Goal: Task Accomplishment & Management: Use online tool/utility

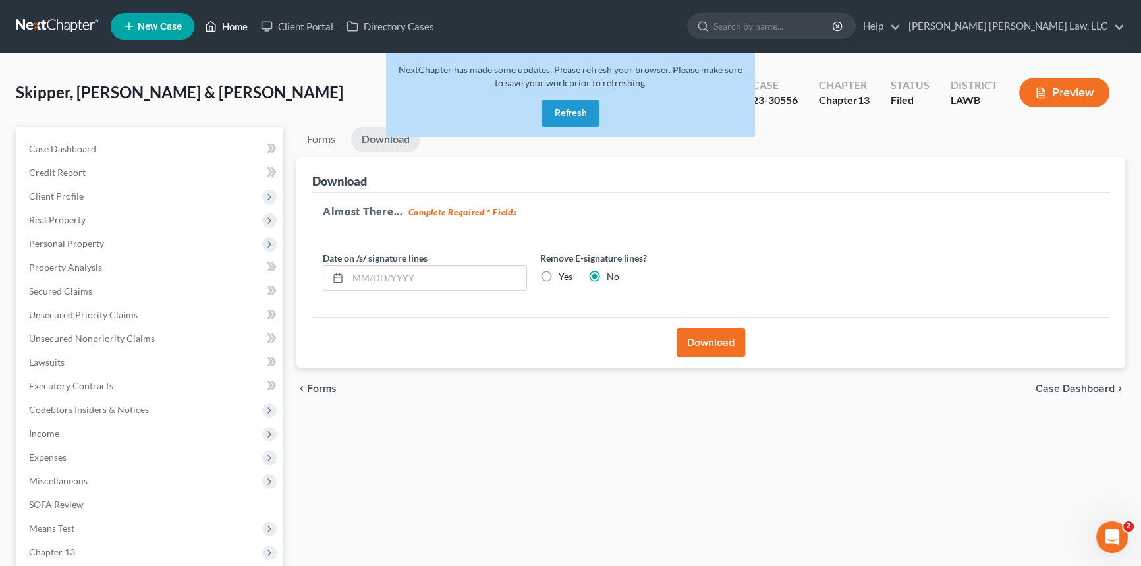
drag, startPoint x: 237, startPoint y: 26, endPoint x: 369, endPoint y: 68, distance: 138.2
click at [237, 26] on link "Home" at bounding box center [226, 26] width 56 height 24
click at [576, 114] on button "Refresh" at bounding box center [571, 113] width 58 height 26
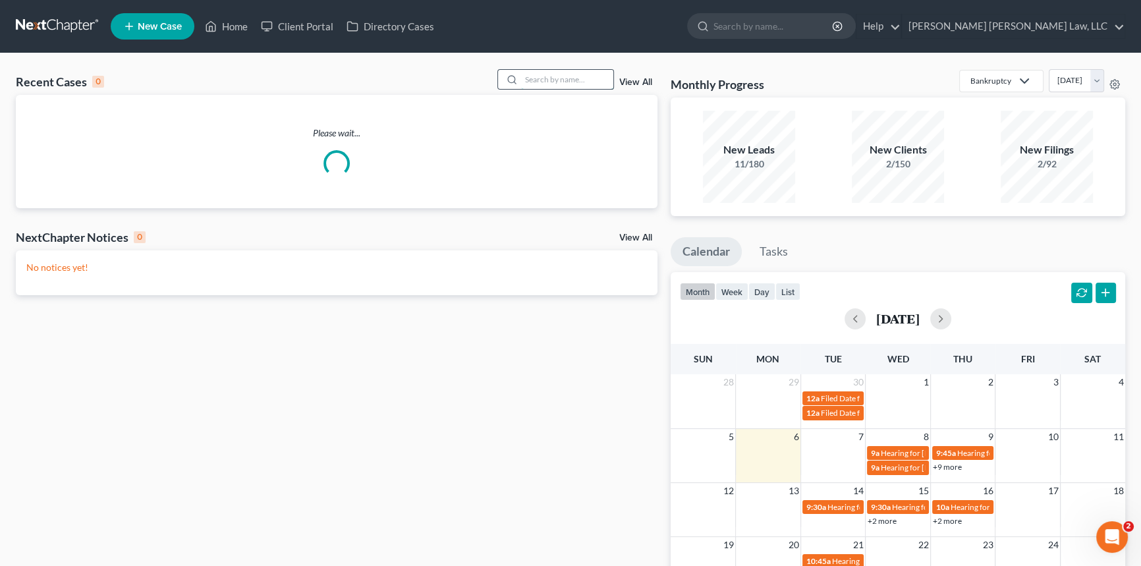
click at [544, 82] on input "search" at bounding box center [567, 79] width 92 height 19
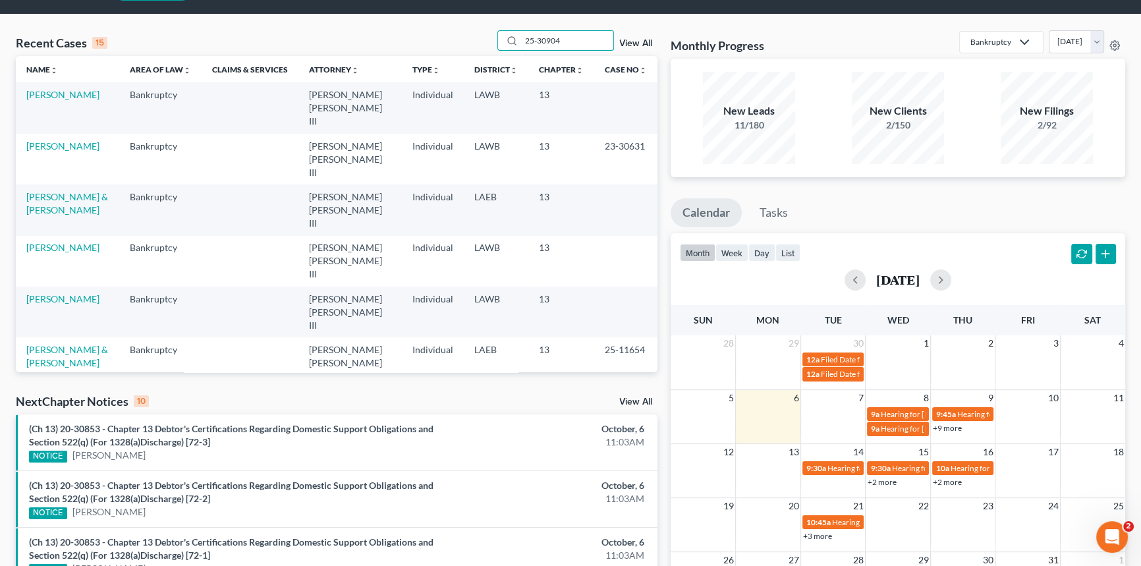
scroll to position [59, 0]
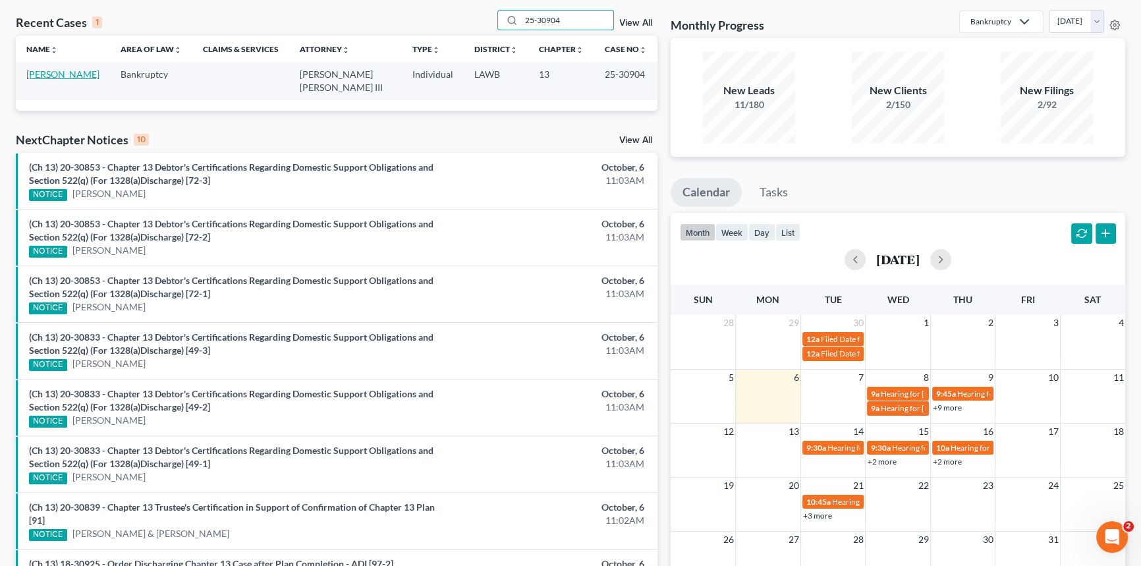
type input "25-30904"
click at [59, 78] on link "Carr, William" at bounding box center [62, 74] width 73 height 11
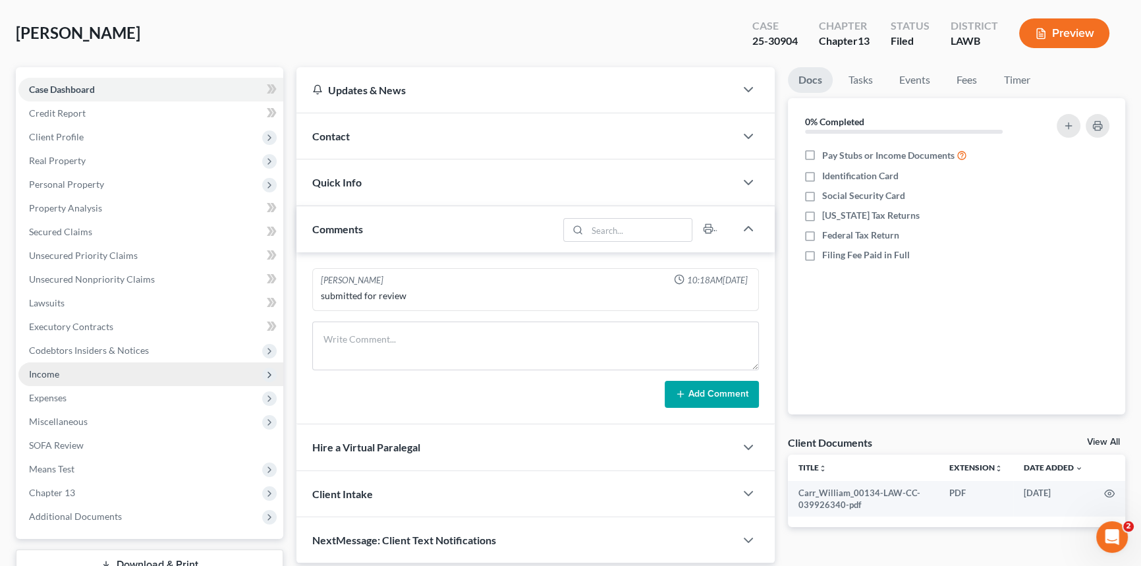
click at [57, 377] on span "Income" at bounding box center [44, 373] width 30 height 11
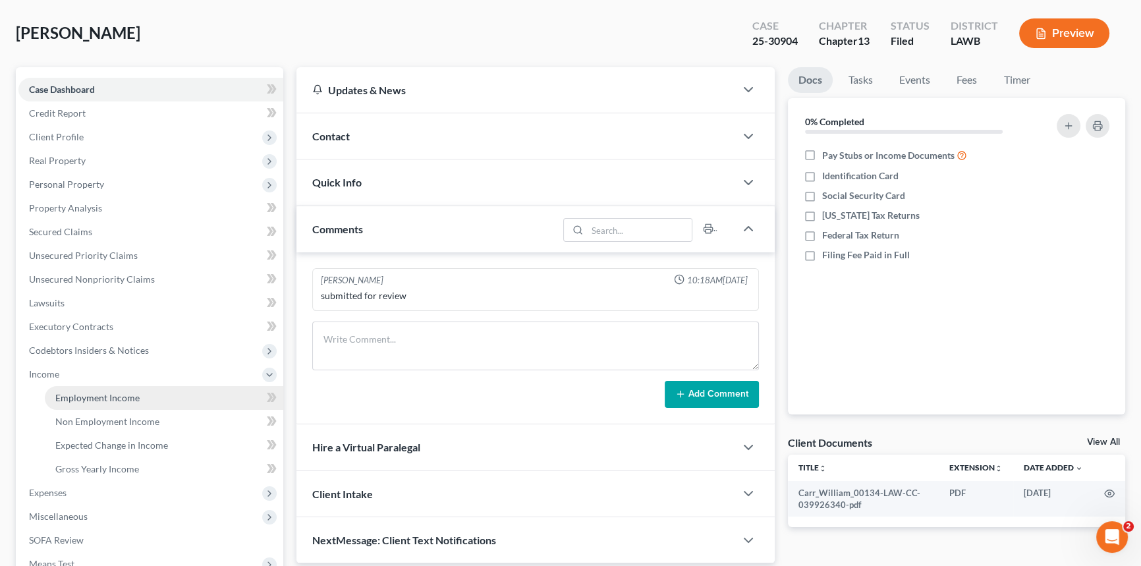
click at [97, 395] on span "Employment Income" at bounding box center [97, 397] width 84 height 11
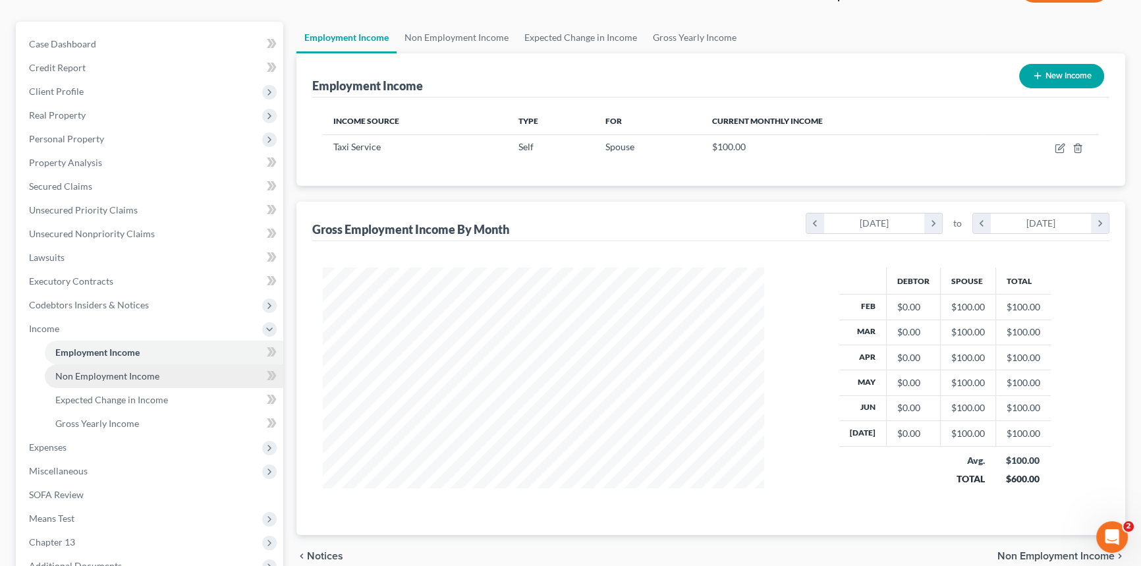
scroll to position [119, 0]
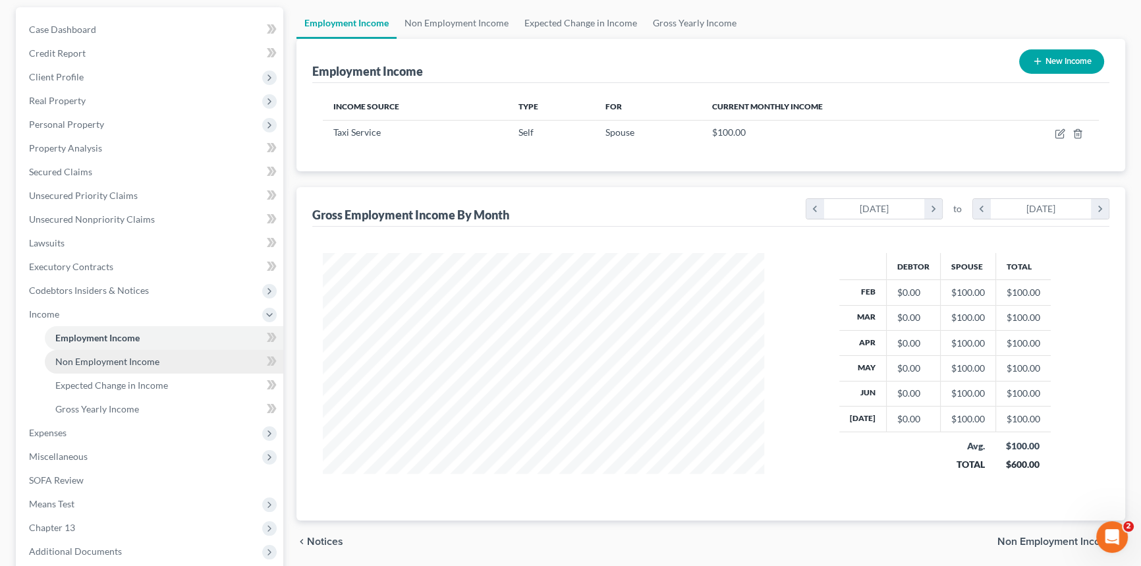
click at [132, 362] on span "Non Employment Income" at bounding box center [107, 361] width 104 height 11
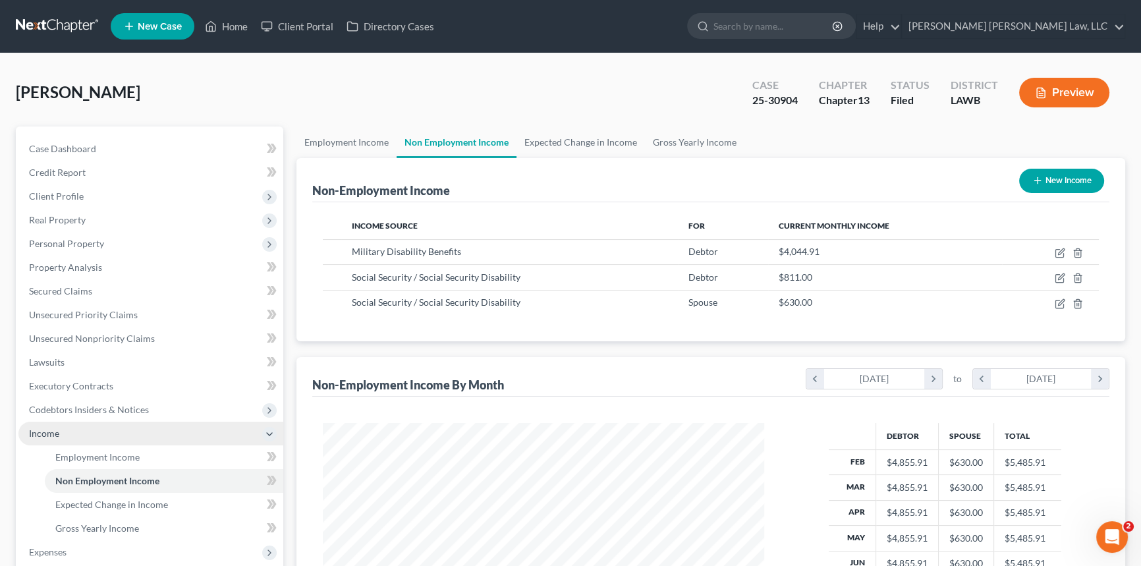
scroll to position [119, 0]
